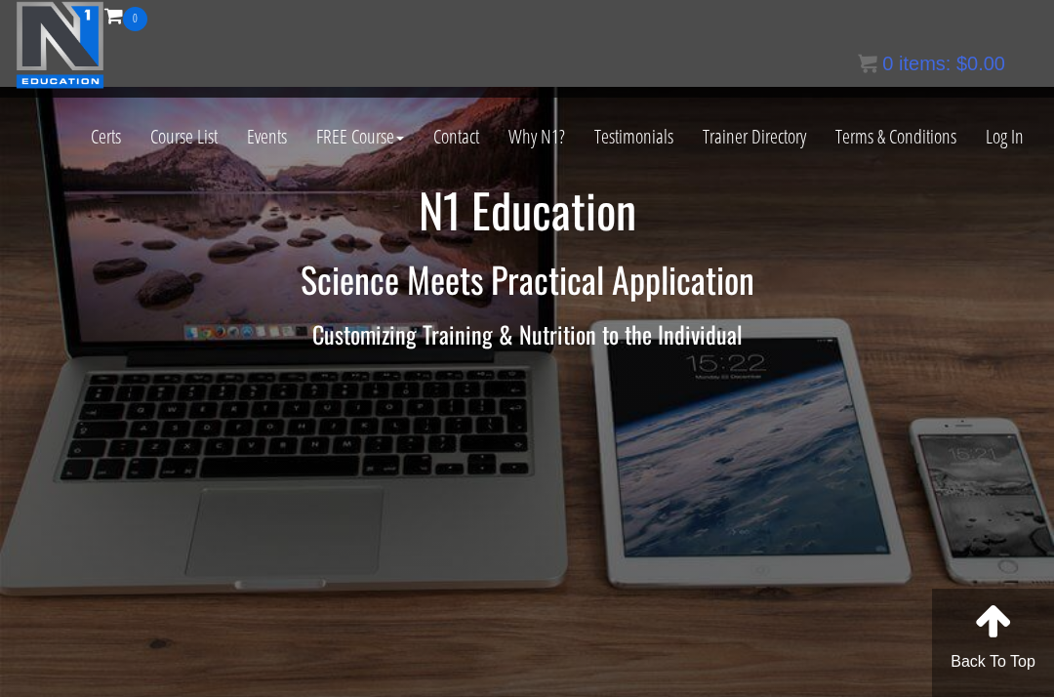
click at [998, 134] on link "Log In" at bounding box center [1004, 137] width 67 height 96
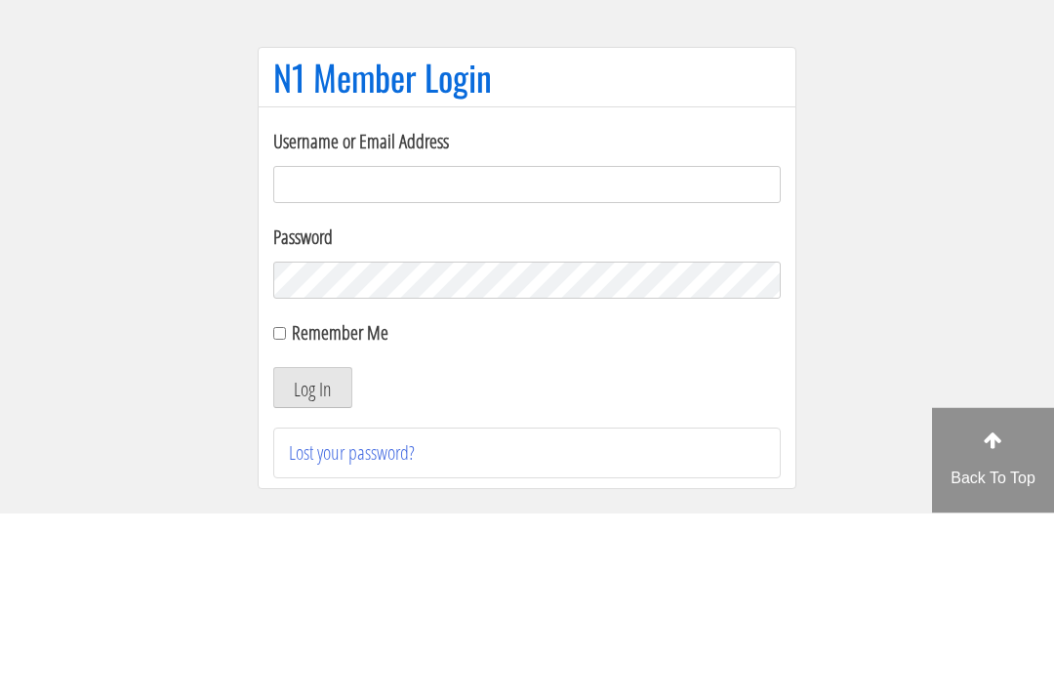
scroll to position [184, 0]
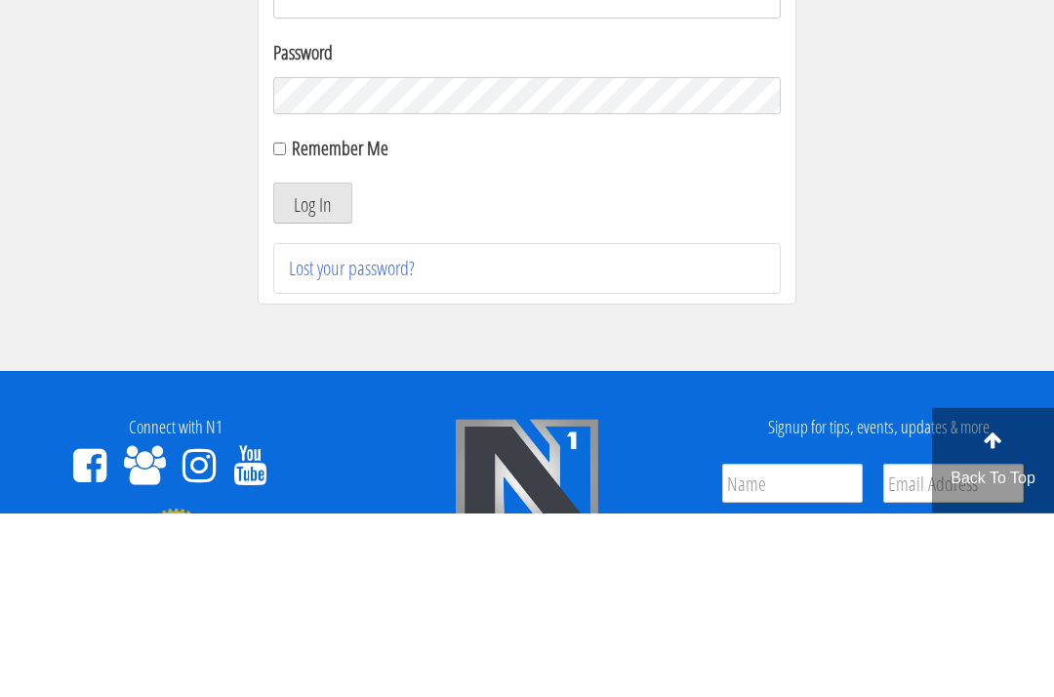
type input "growingabean123@gmail.com"
click at [312, 387] on button "Log In" at bounding box center [312, 387] width 79 height 41
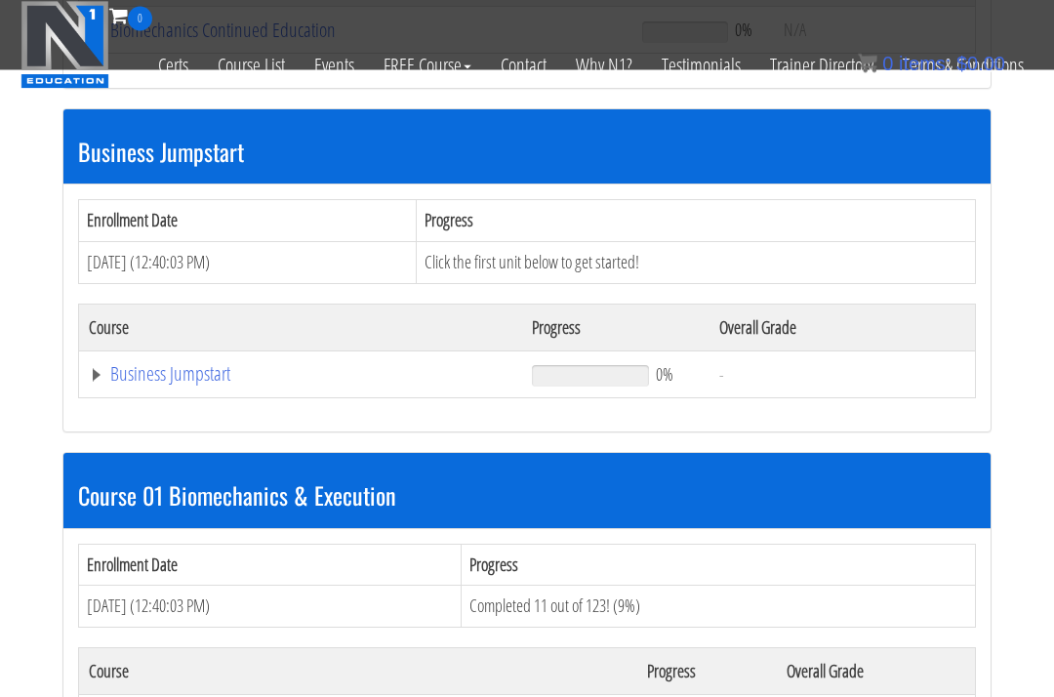
scroll to position [655, 0]
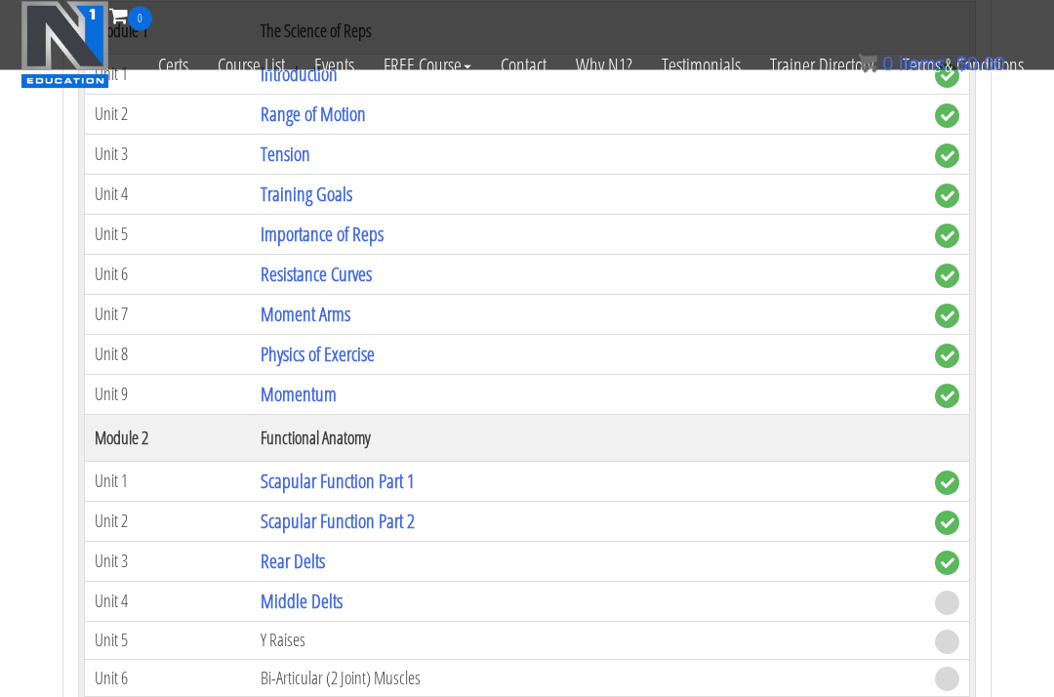
scroll to position [1346, 0]
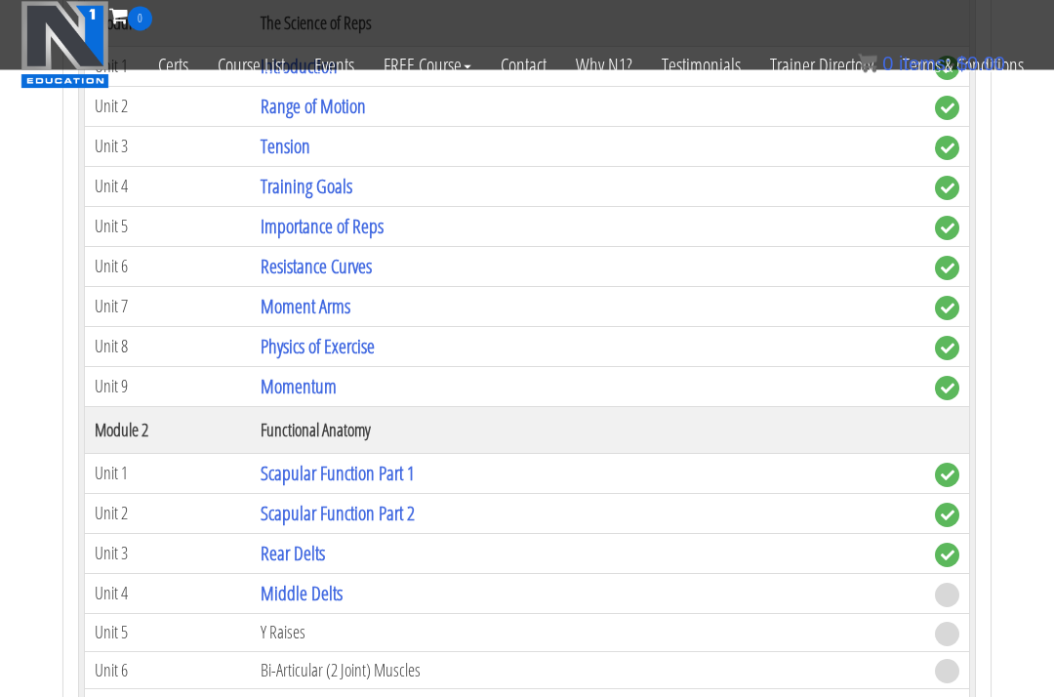
click at [321, 614] on td "Y Raises" at bounding box center [588, 633] width 674 height 38
click at [342, 581] on link "Middle Delts" at bounding box center [302, 594] width 82 height 26
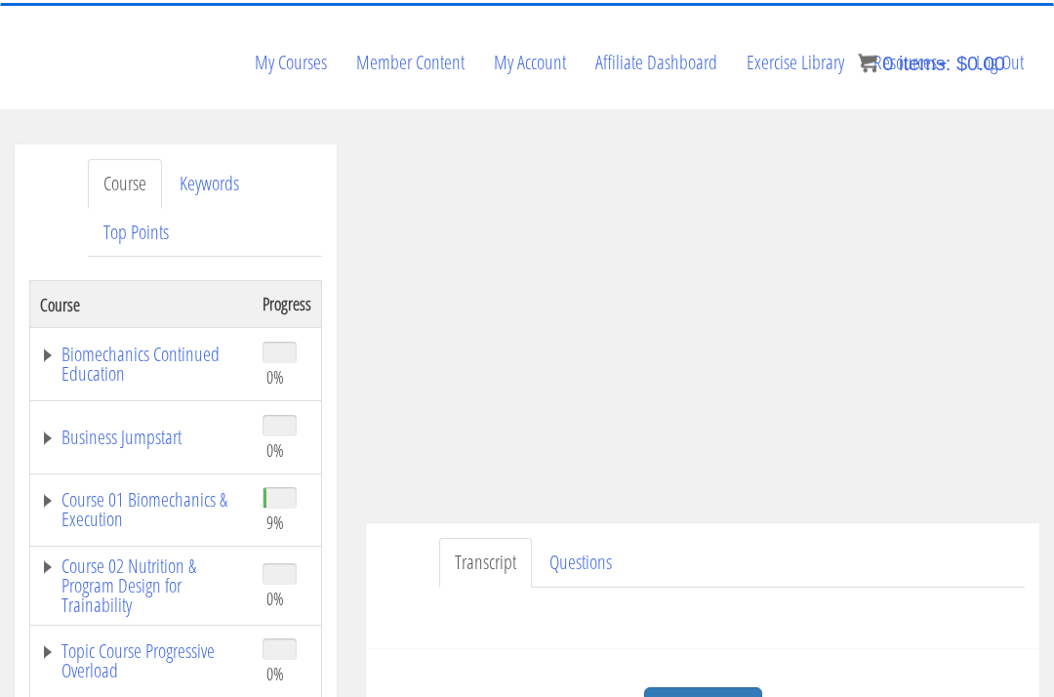
scroll to position [189, 0]
click at [592, 538] on link "Questions" at bounding box center [581, 563] width 94 height 50
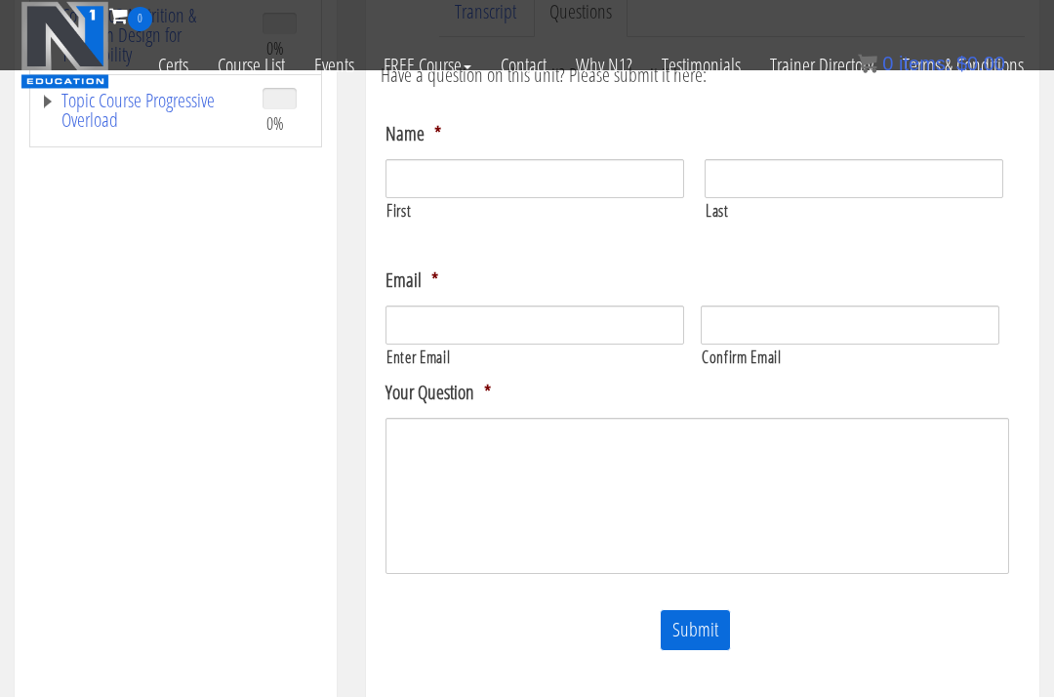
scroll to position [664, 0]
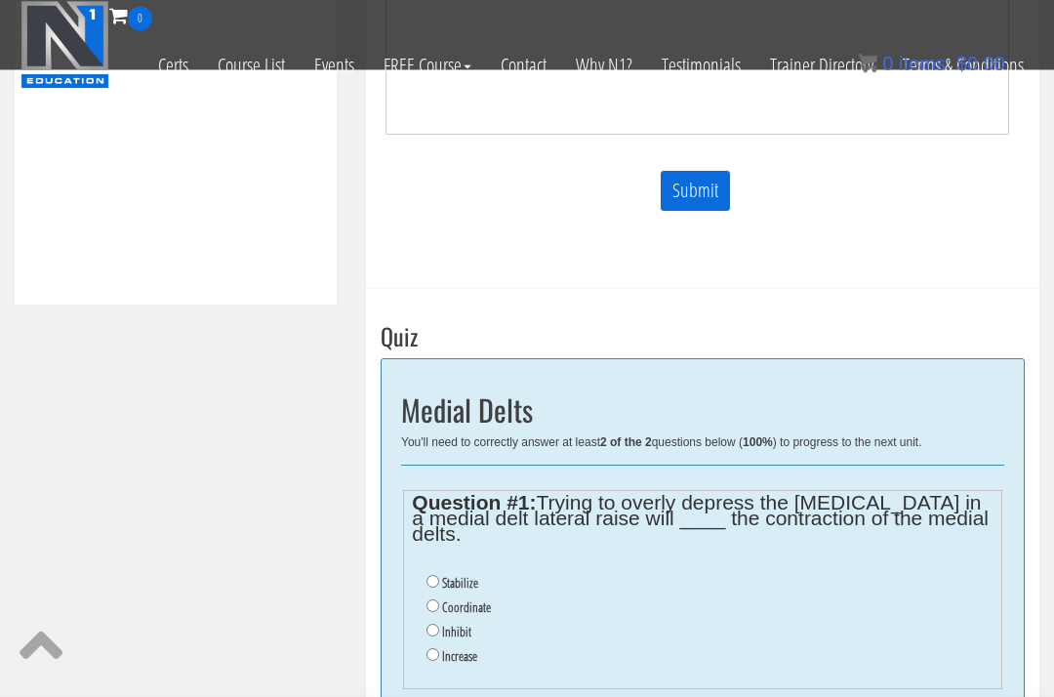
scroll to position [1055, 0]
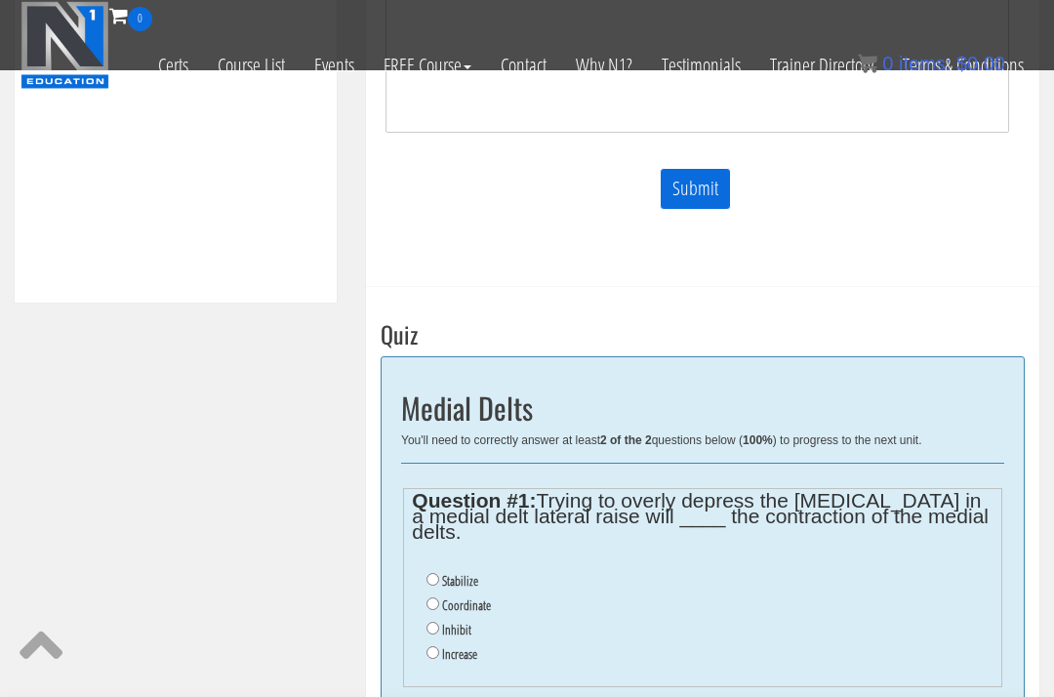
click at [469, 622] on label "Inhibit" at bounding box center [456, 630] width 29 height 16
click at [439, 622] on input "Inhibit" at bounding box center [432, 628] width 13 height 13
radio input "true"
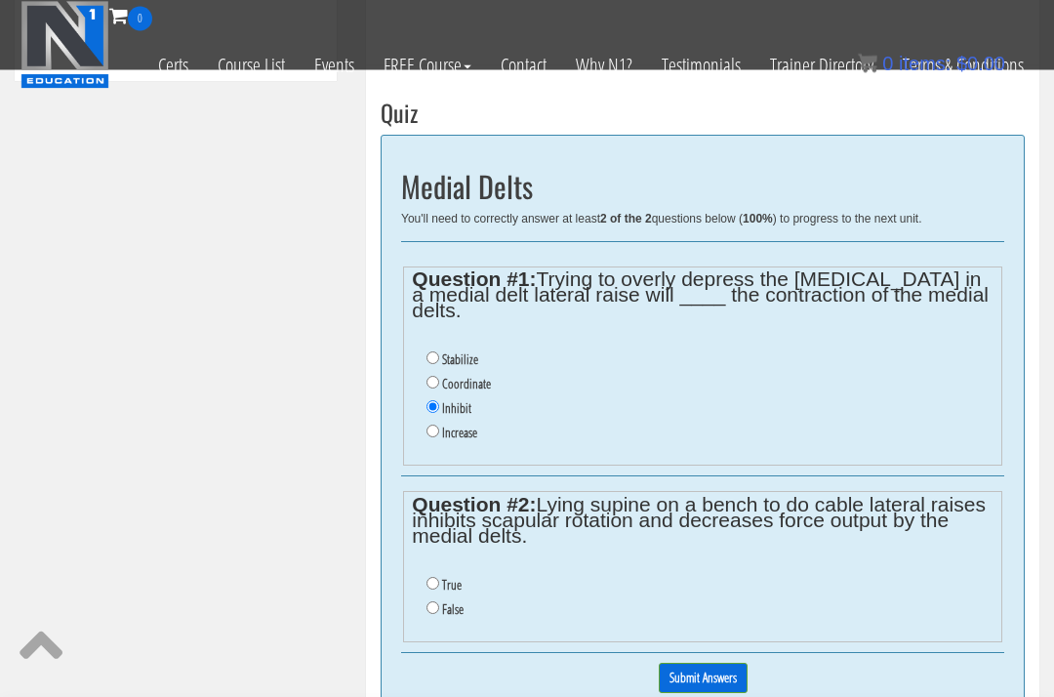
scroll to position [1283, 0]
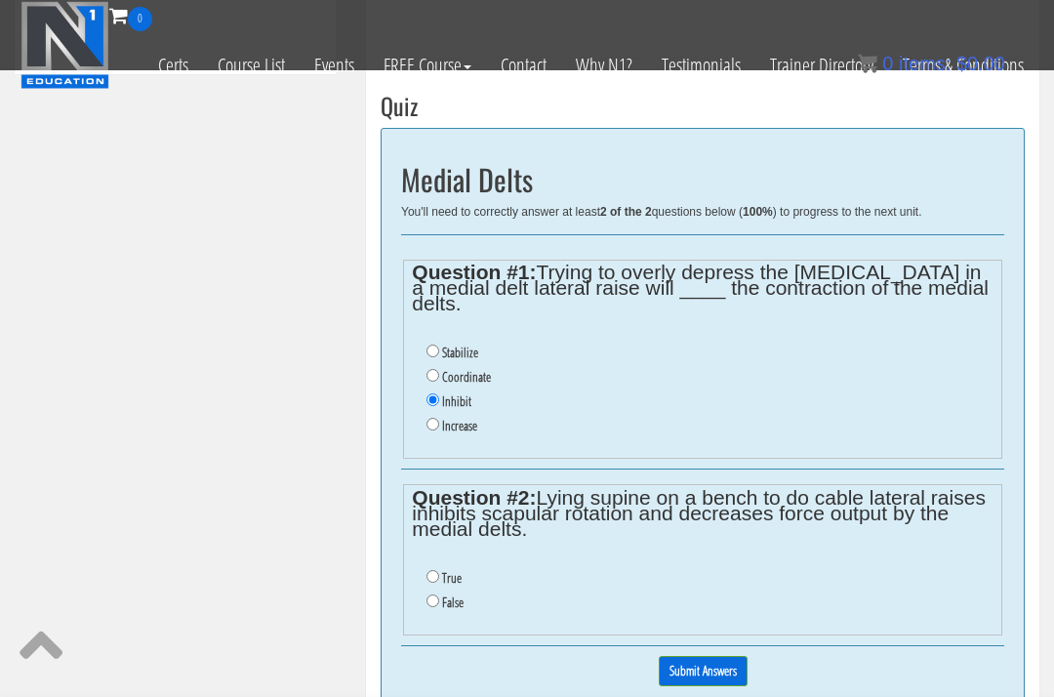
click at [455, 570] on label "True" at bounding box center [452, 578] width 20 height 16
click at [439, 570] on input "True" at bounding box center [432, 576] width 13 height 13
radio input "true"
click at [717, 656] on input "Submit Answers" at bounding box center [703, 671] width 89 height 30
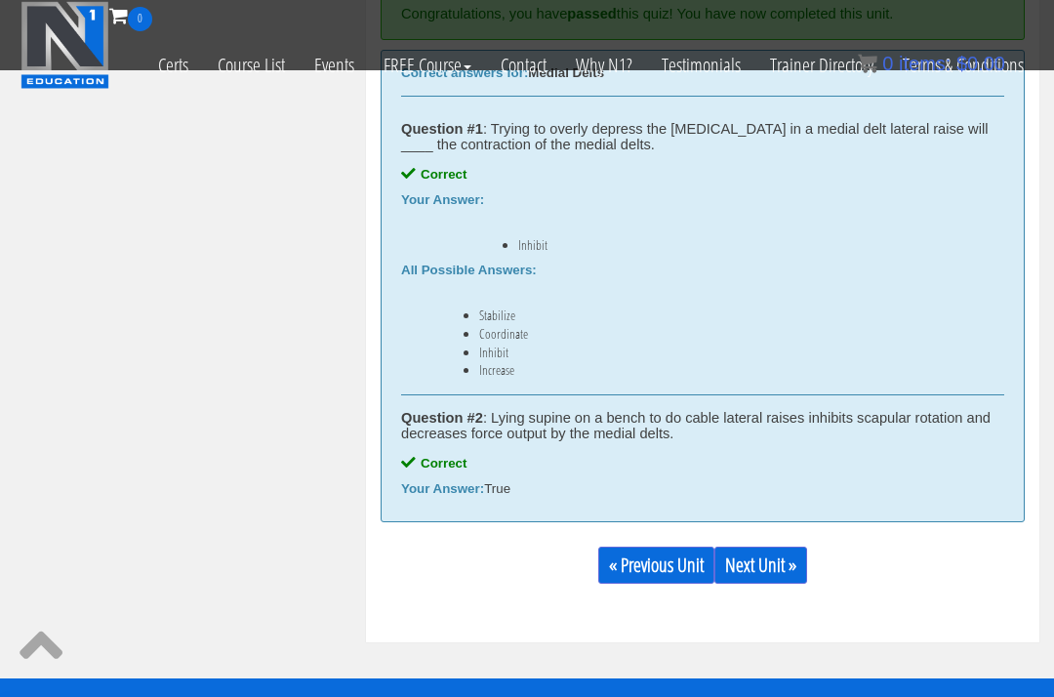
scroll to position [1525, 0]
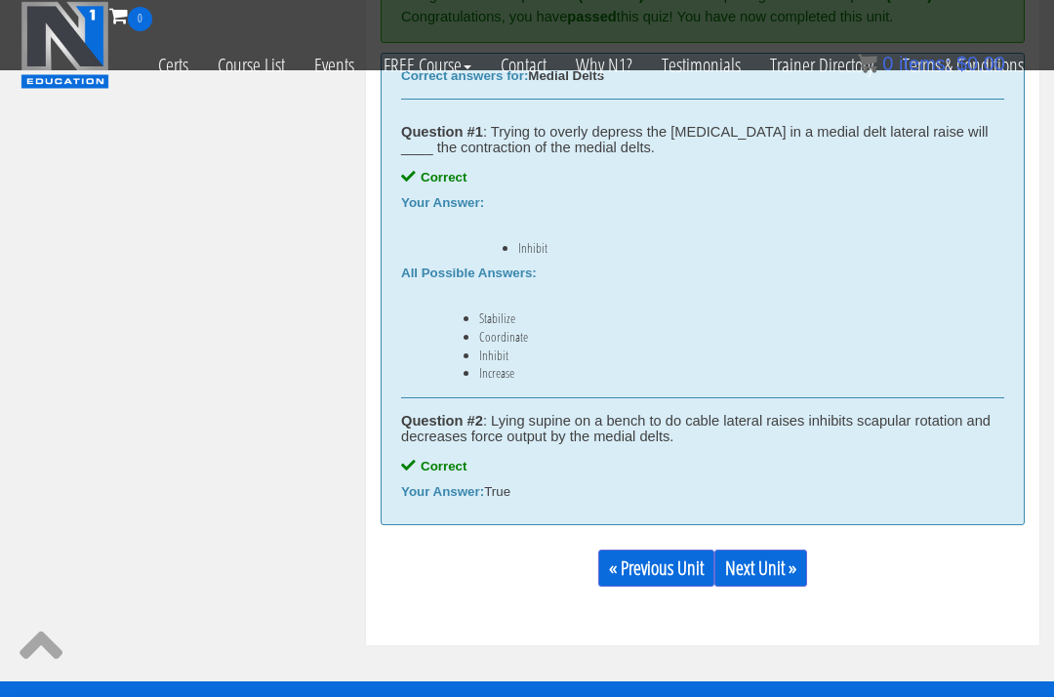
click at [776, 549] on link "Next Unit »" at bounding box center [760, 567] width 93 height 37
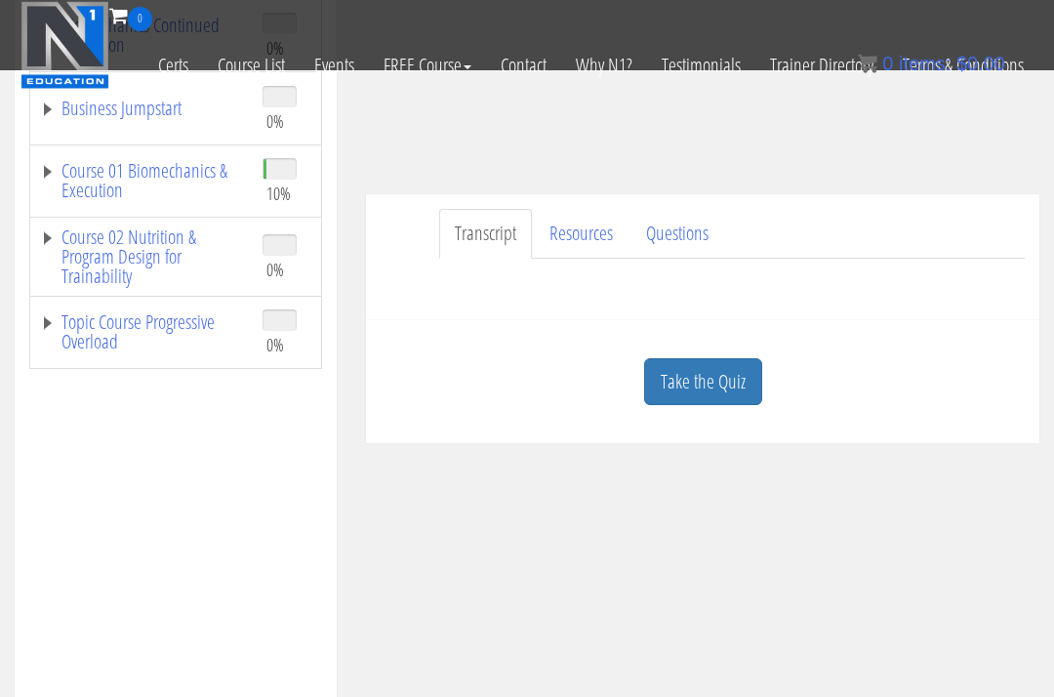
scroll to position [201, 0]
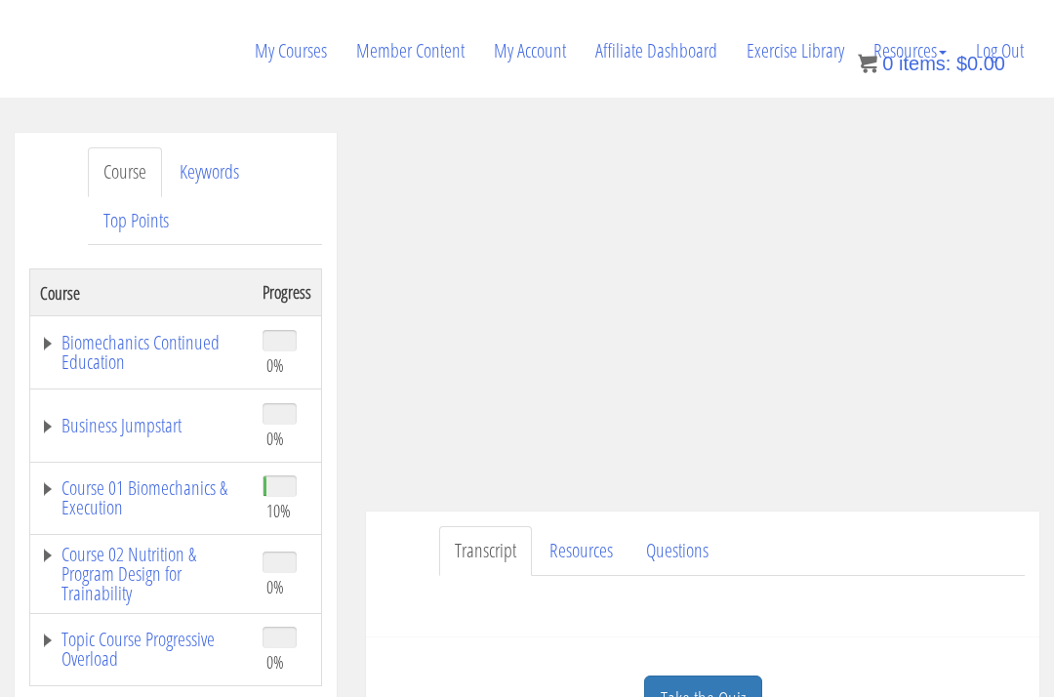
click at [728, 675] on link "Take the Quiz" at bounding box center [703, 699] width 118 height 48
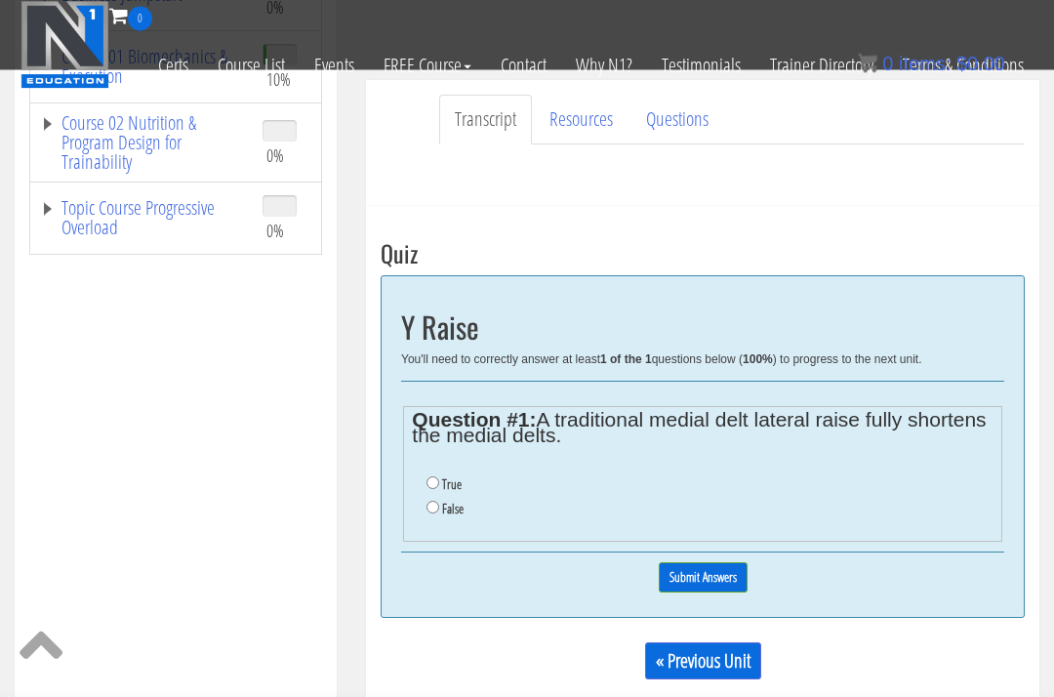
scroll to position [506, 0]
click at [446, 501] on label "False" at bounding box center [452, 509] width 21 height 16
click at [439, 501] on input "False" at bounding box center [432, 507] width 13 height 13
radio input "true"
click at [731, 562] on input "Submit Answers" at bounding box center [703, 577] width 89 height 30
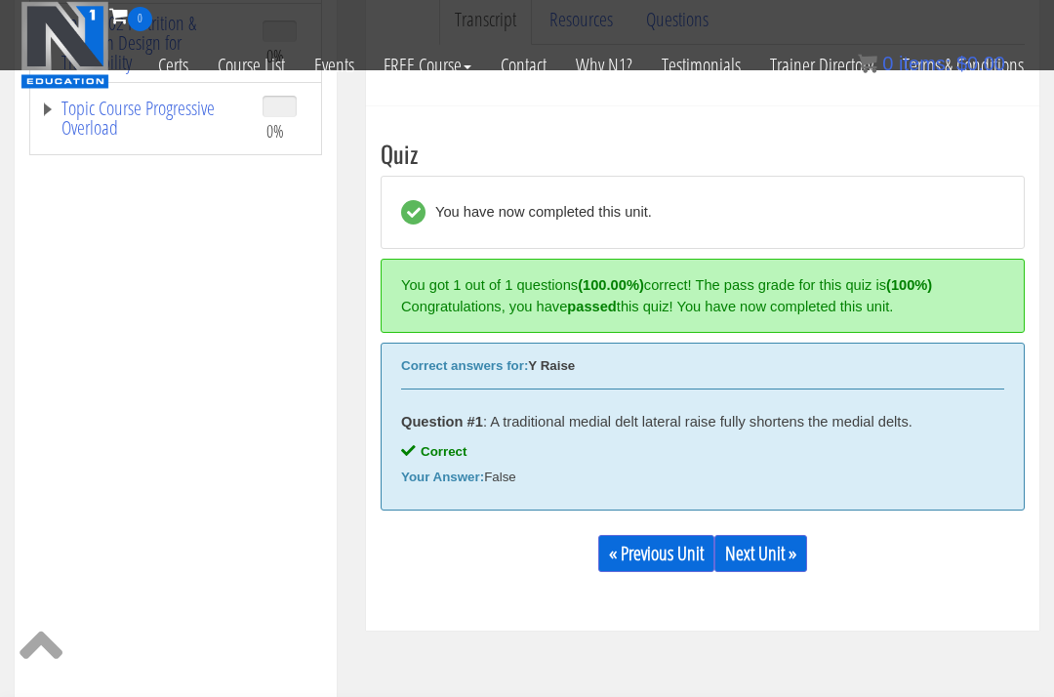
scroll to position [608, 0]
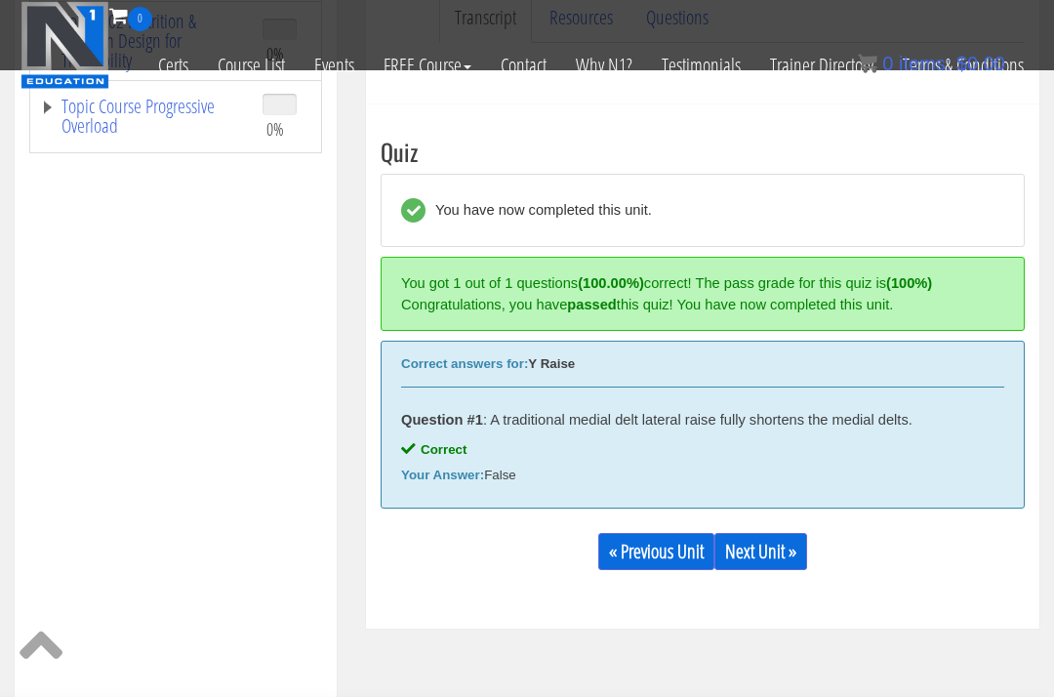
click at [785, 533] on link "Next Unit »" at bounding box center [760, 551] width 93 height 37
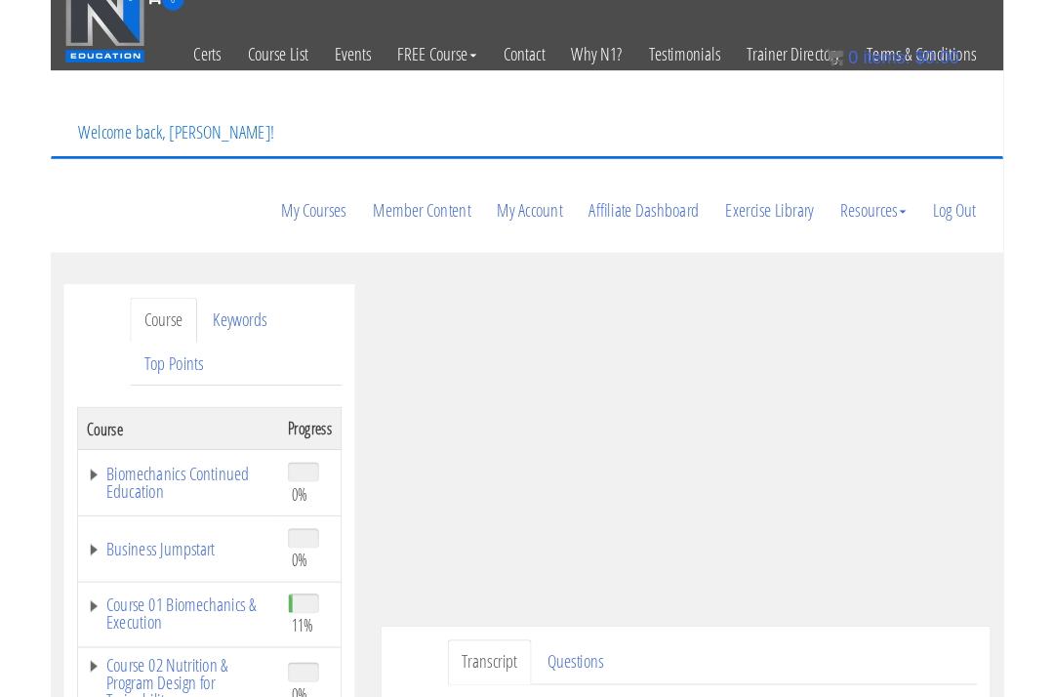
scroll to position [168, 0]
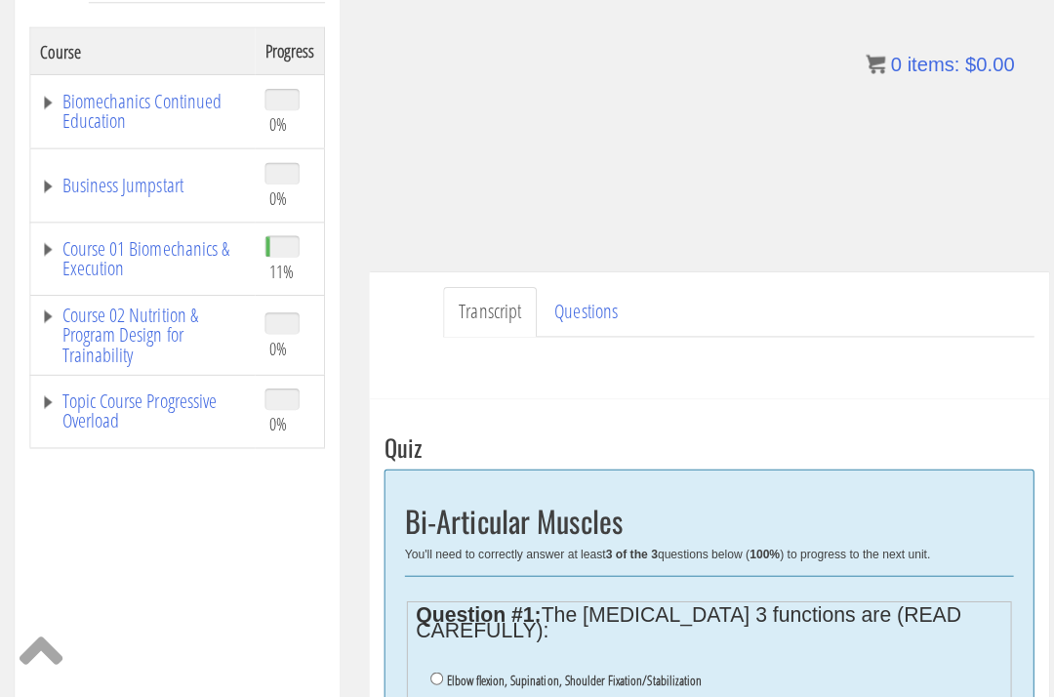
scroll to position [451, 0]
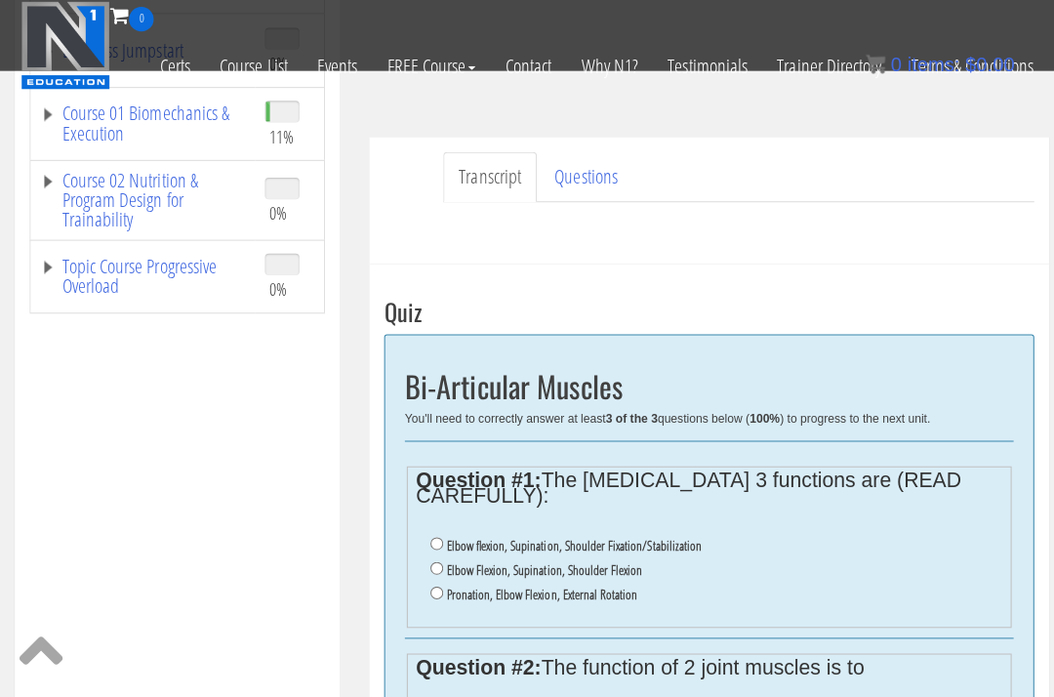
click at [431, 532] on input "Elbow flexion, Supination, Shoulder Fixation/Stabilization" at bounding box center [432, 538] width 13 height 13
radio input "true"
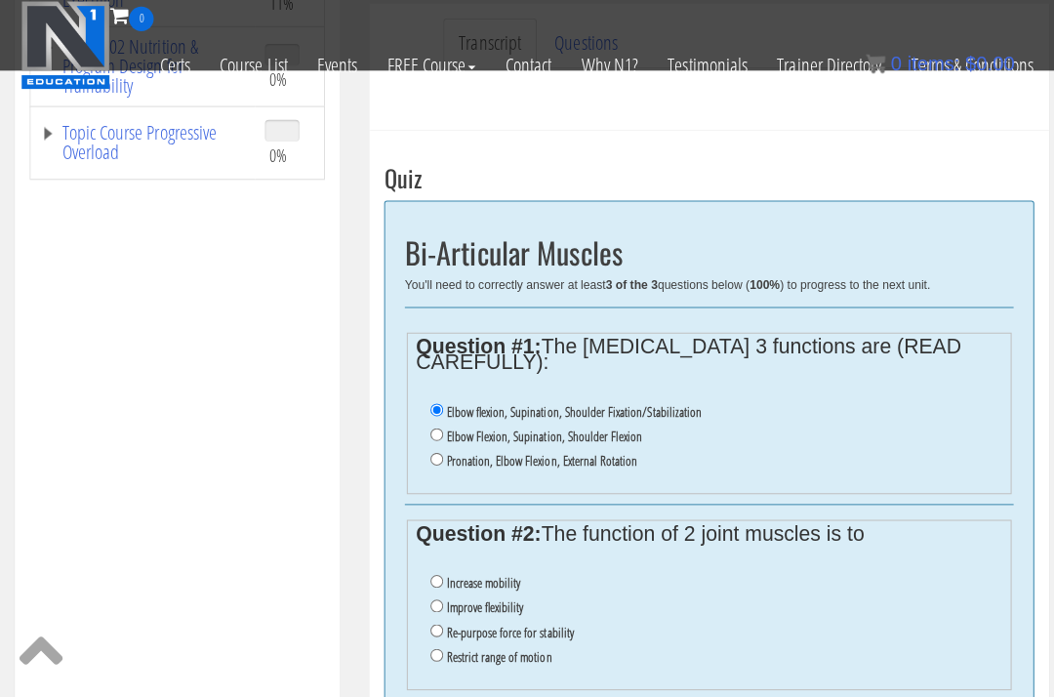
scroll to position [584, 0]
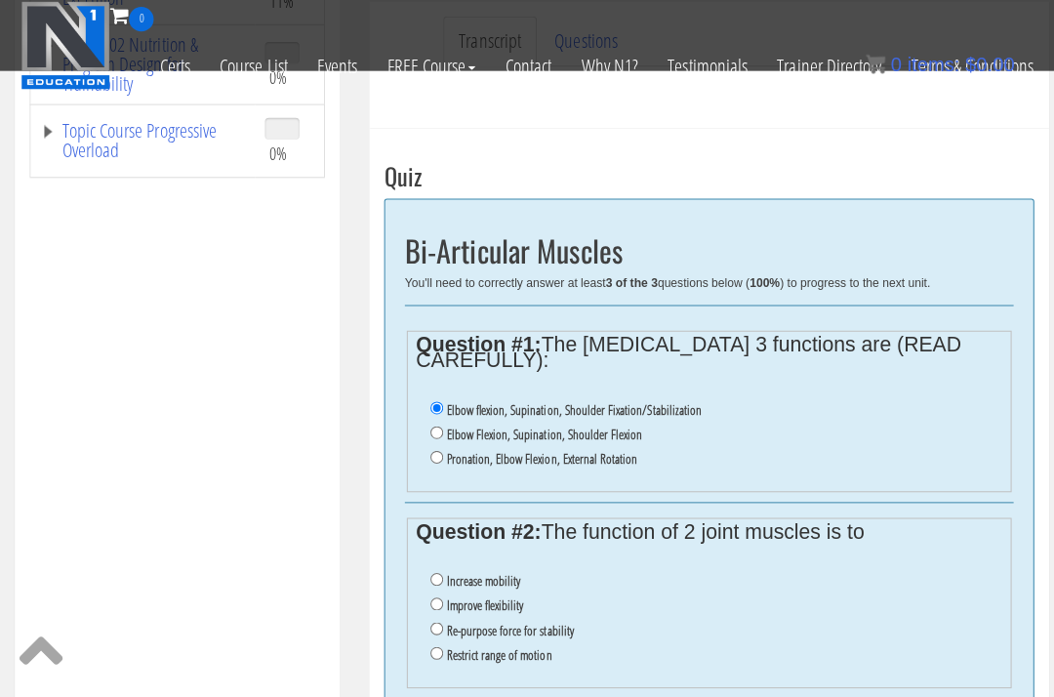
click at [437, 617] on input "Re-purpose force for stability" at bounding box center [432, 623] width 13 height 13
radio input "true"
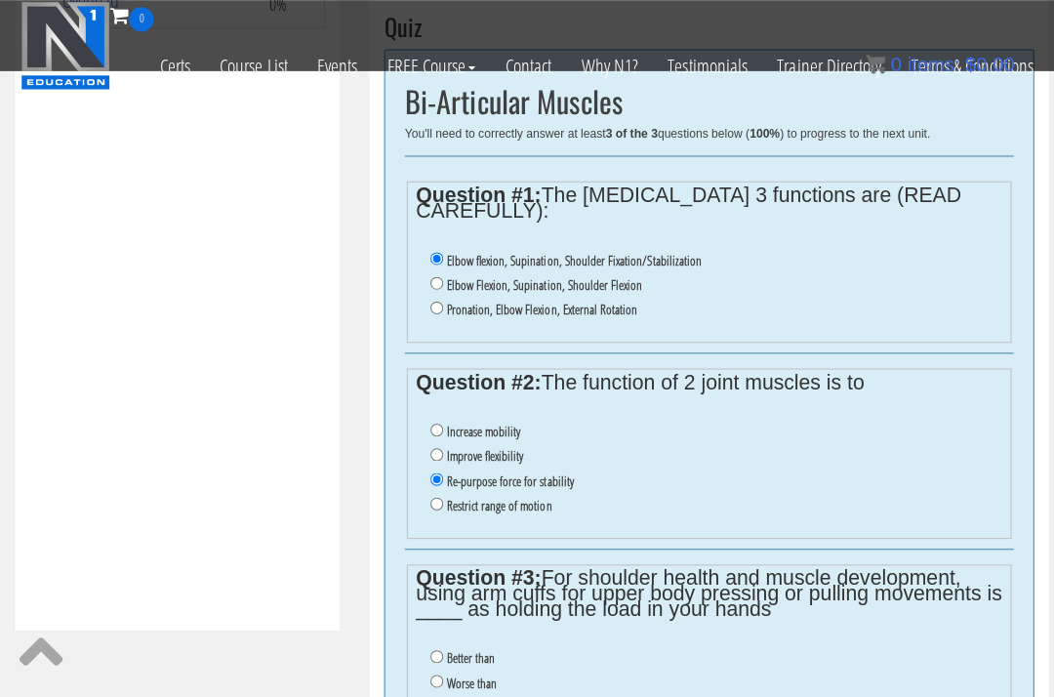
scroll to position [733, 0]
click at [477, 668] on label "Worse than" at bounding box center [467, 676] width 50 height 16
click at [439, 668] on input "Worse than" at bounding box center [432, 674] width 13 height 13
radio input "true"
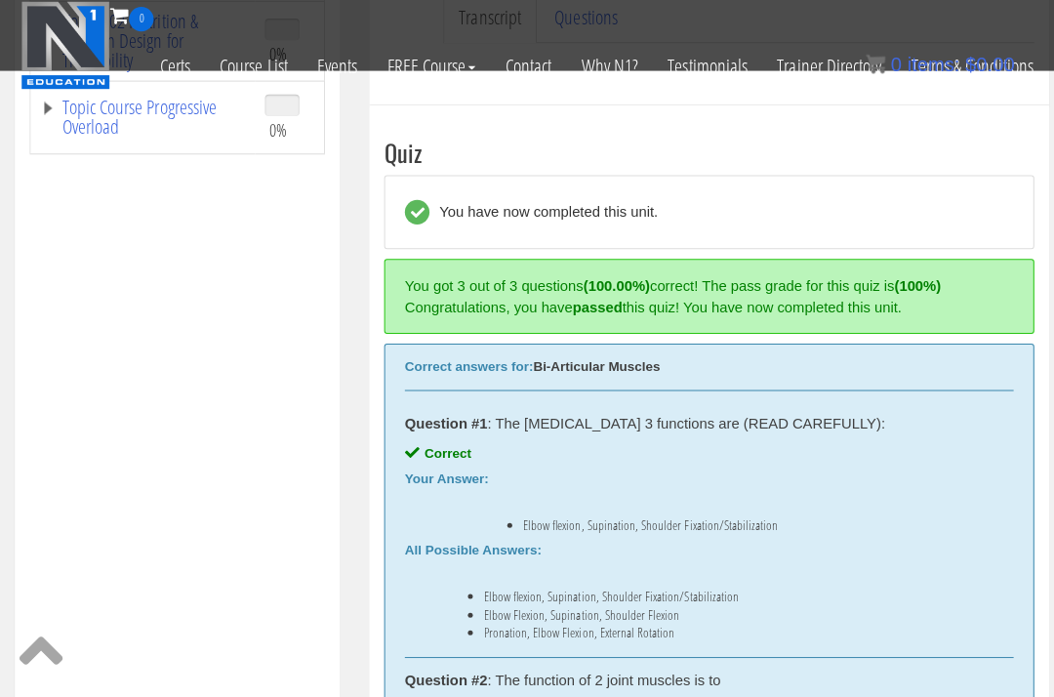
scroll to position [607, 0]
